Goal: Information Seeking & Learning: Learn about a topic

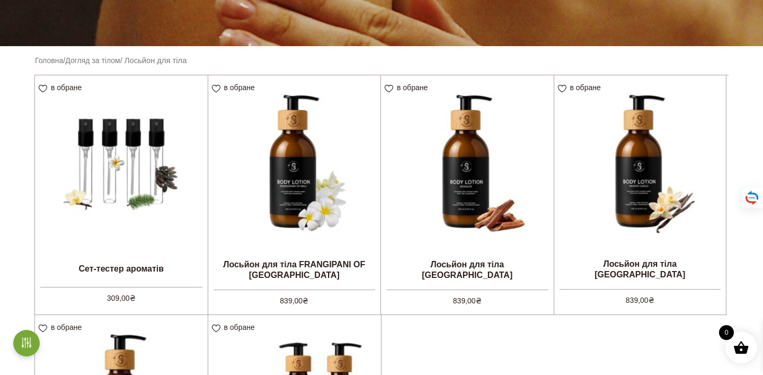
scroll to position [239, 0]
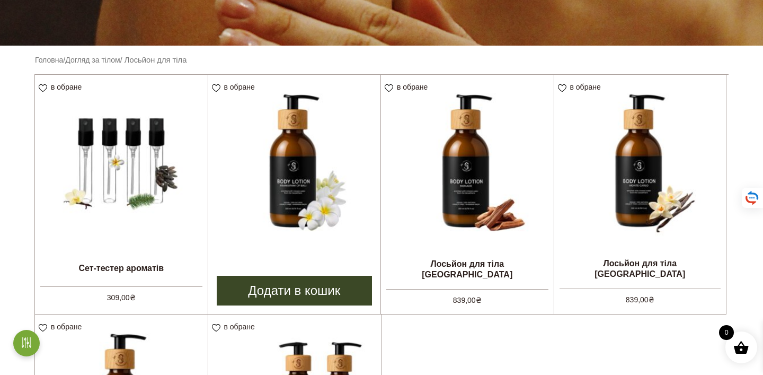
click at [356, 218] on img at bounding box center [294, 161] width 173 height 173
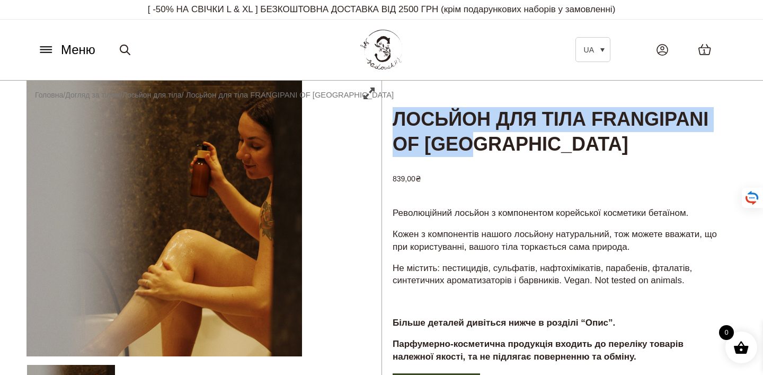
drag, startPoint x: 399, startPoint y: 116, endPoint x: 471, endPoint y: 147, distance: 79.1
click at [471, 147] on h1 "Лосьйон для тіла FRANGIPANI OF [GEOGRAPHIC_DATA]" at bounding box center [559, 119] width 355 height 77
copy h1 "Лосьйон для тіла FRANGIPANI OF [GEOGRAPHIC_DATA]"
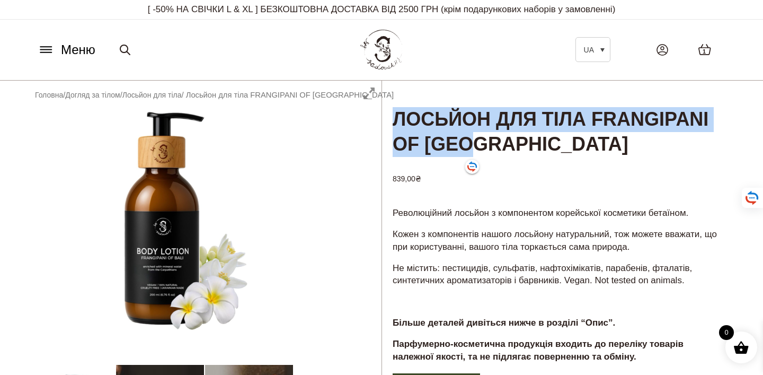
click at [613, 129] on h1 "Лосьйон для тіла FRANGIPANI OF [GEOGRAPHIC_DATA]" at bounding box center [559, 119] width 355 height 77
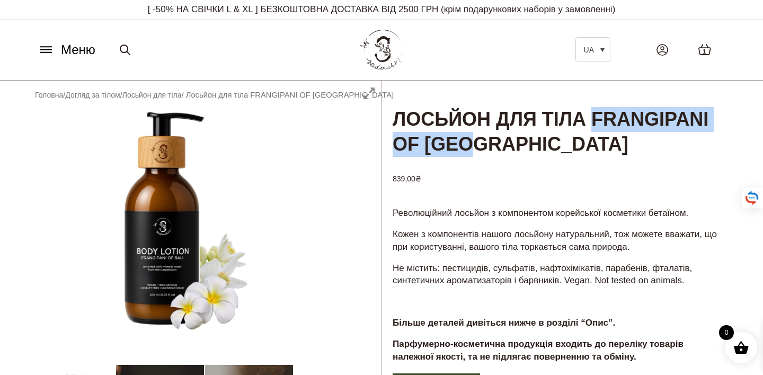
drag, startPoint x: 592, startPoint y: 119, endPoint x: 492, endPoint y: 146, distance: 103.8
click at [492, 146] on h1 "Лосьйон для тіла FRANGIPANI OF [GEOGRAPHIC_DATA]" at bounding box center [559, 119] width 355 height 77
copy h1 "FRANGIPANI OF BALI"
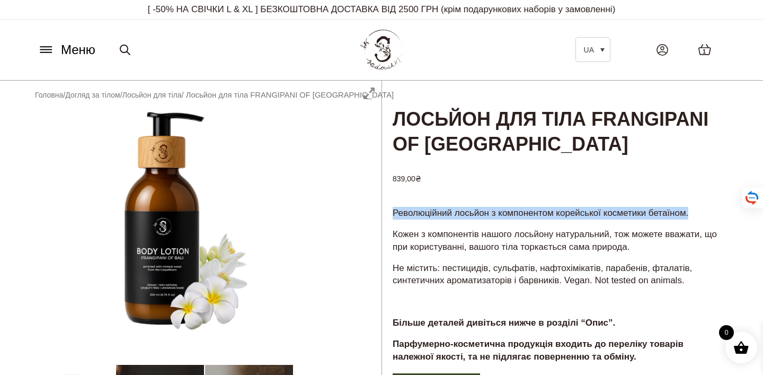
drag, startPoint x: 391, startPoint y: 210, endPoint x: 717, endPoint y: 218, distance: 326.7
click at [717, 218] on div "Революційний лосьйон з компонентом корейської косметики бетаїном. Кожен з компо…" at bounding box center [559, 289] width 355 height 166
copy p "Революційний лосьйон з компонентом корейської косметики бетаїном."
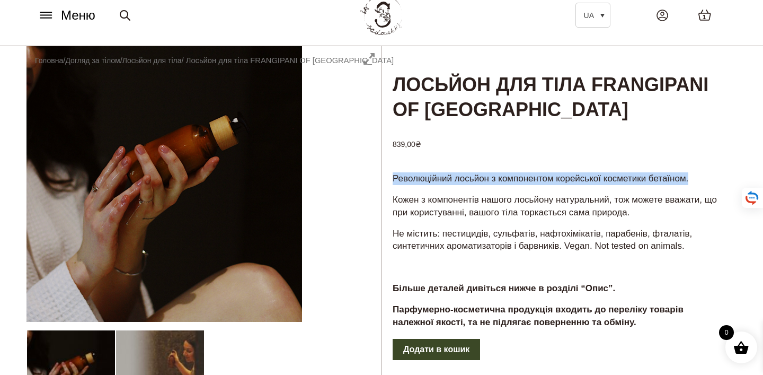
scroll to position [40, 0]
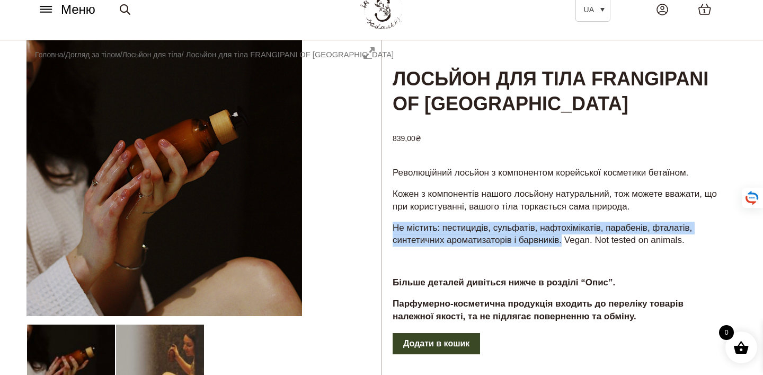
drag, startPoint x: 396, startPoint y: 226, endPoint x: 574, endPoint y: 242, distance: 178.9
click at [574, 242] on p "Не містить: пестицидів, сульфатів, нафтохімікатів, парабенів, фталатів, синтети…" at bounding box center [559, 234] width 333 height 25
copy p "Не містить: пестицидів, сульфатів, нафтохімікатів, парабенів, фталатів, синтети…"
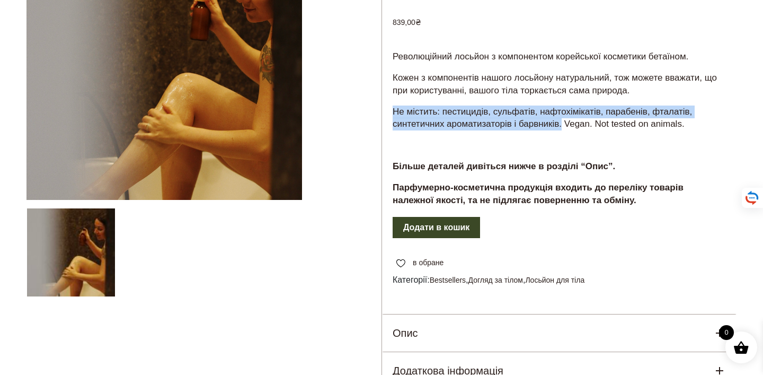
scroll to position [157, 0]
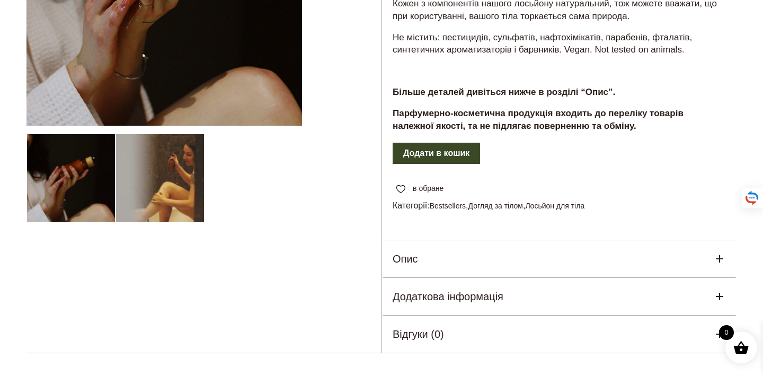
click at [450, 252] on div "Опис" at bounding box center [559, 258] width 355 height 37
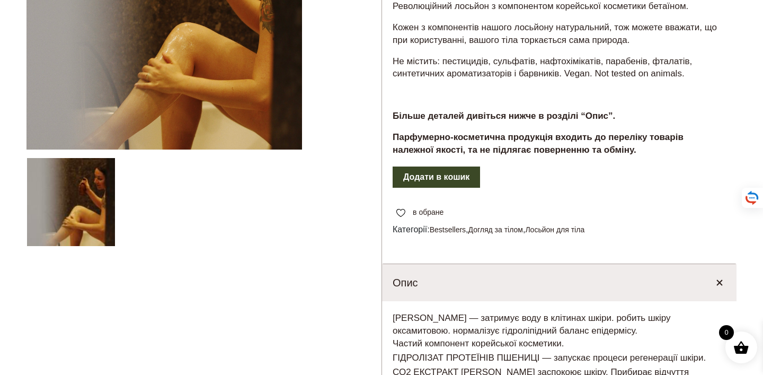
scroll to position [0, 0]
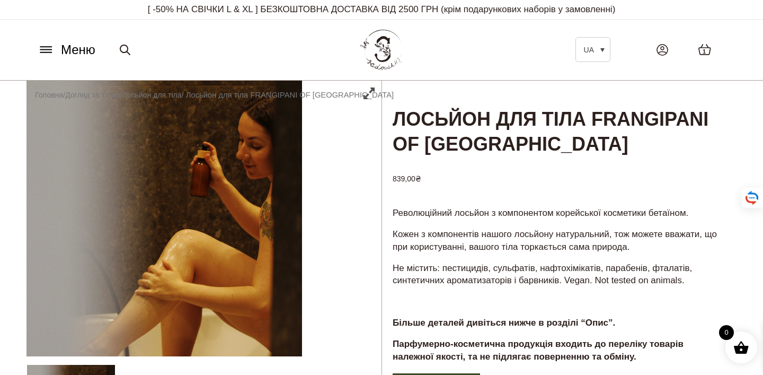
click at [76, 44] on span "Меню" at bounding box center [78, 49] width 34 height 19
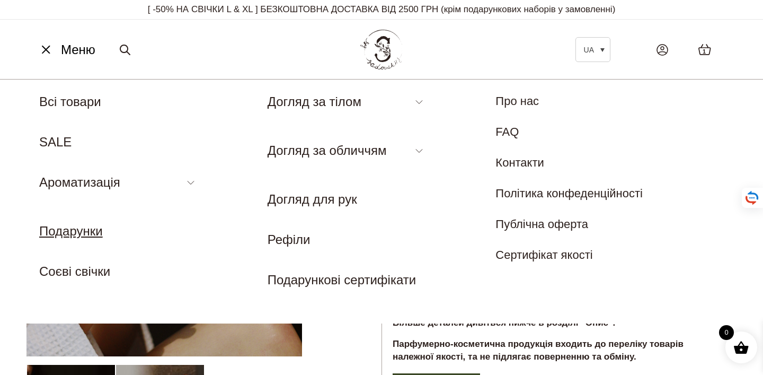
click at [86, 235] on link "Подарунки" at bounding box center [71, 231] width 64 height 14
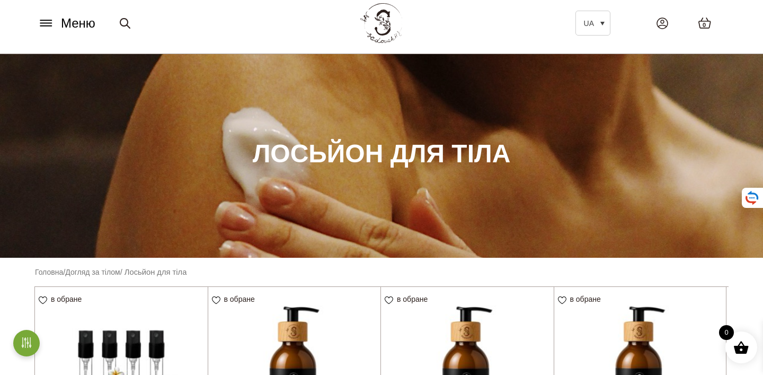
scroll to position [331, 0]
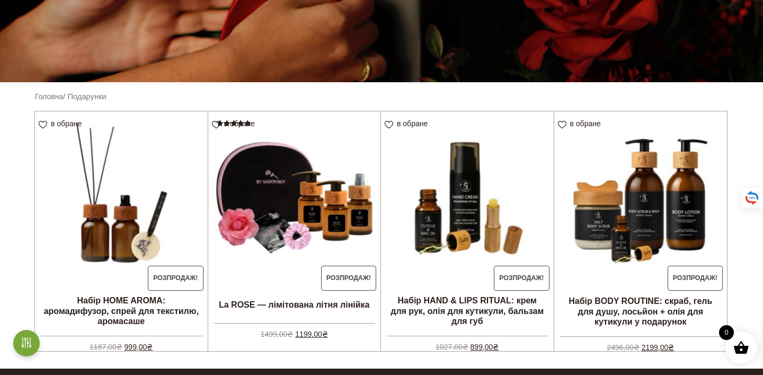
scroll to position [204, 0]
